Goal: Navigation & Orientation: Find specific page/section

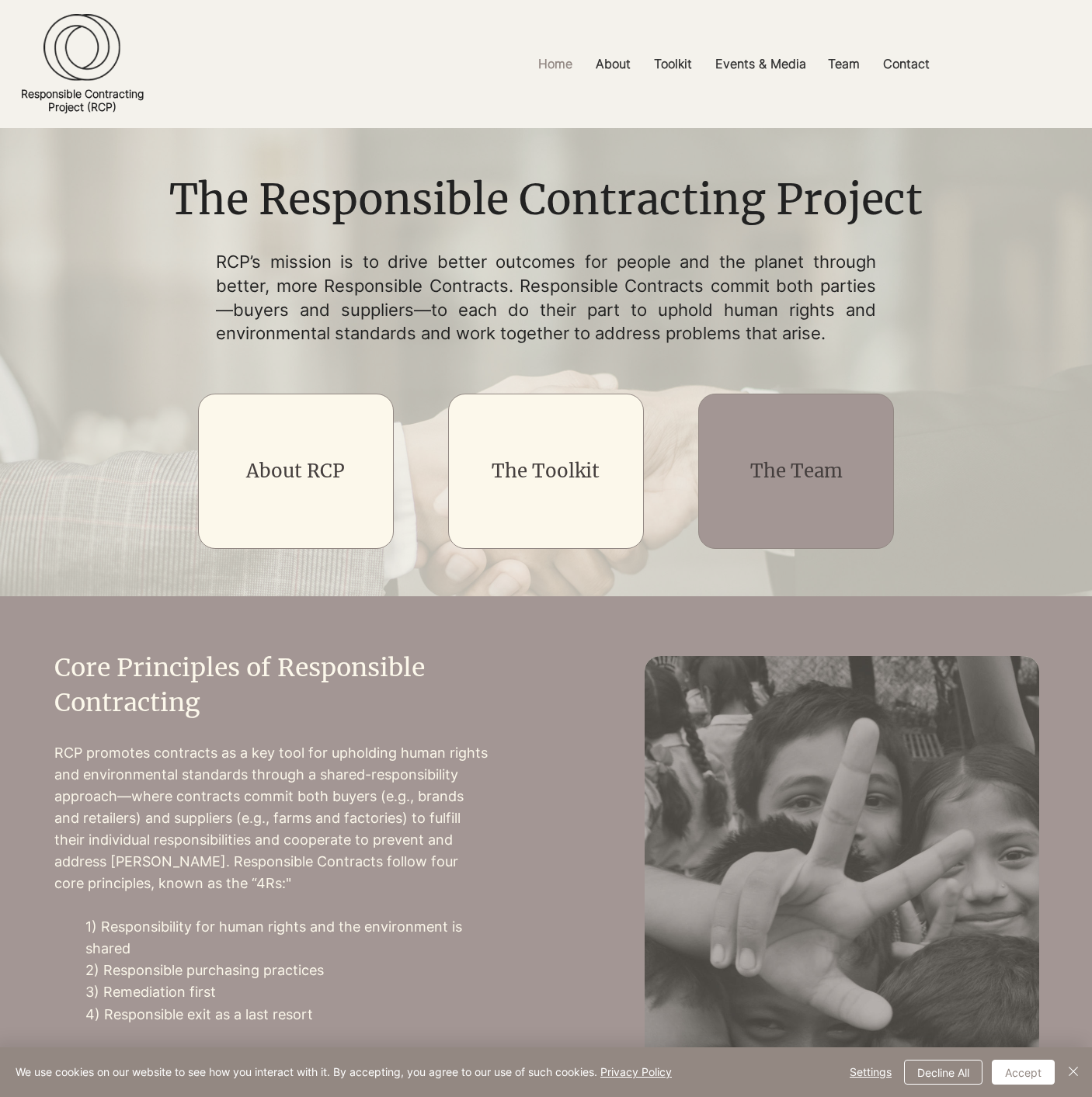
click at [741, 477] on h2 "The Team" at bounding box center [796, 471] width 157 height 27
click at [800, 475] on link "The Team" at bounding box center [796, 470] width 92 height 24
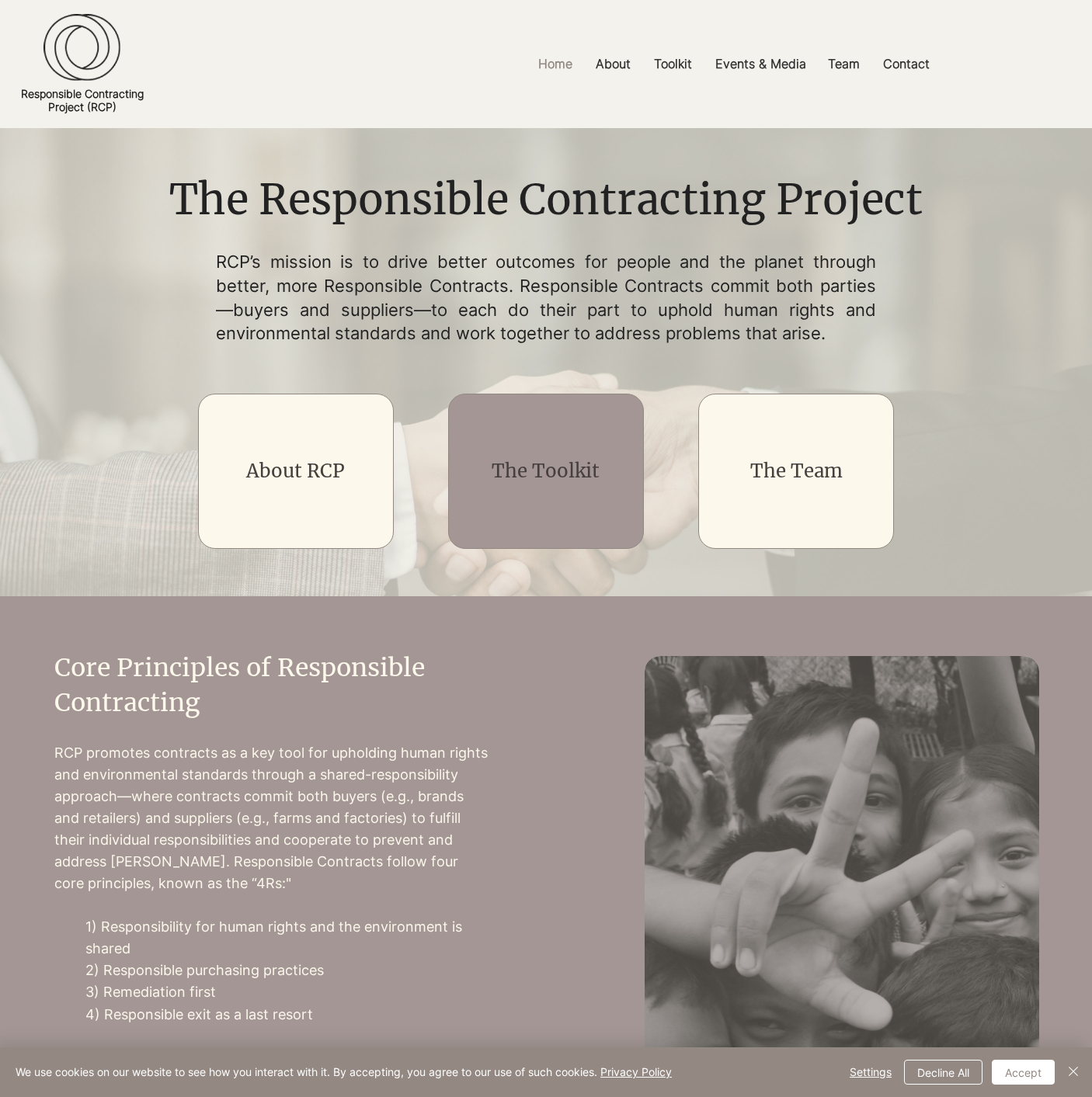
click at [563, 477] on link "The Toolkit" at bounding box center [546, 470] width 108 height 24
